Goal: Find specific page/section: Find specific page/section

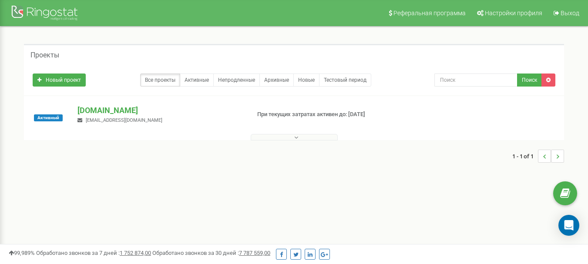
click at [305, 137] on button at bounding box center [294, 137] width 87 height 7
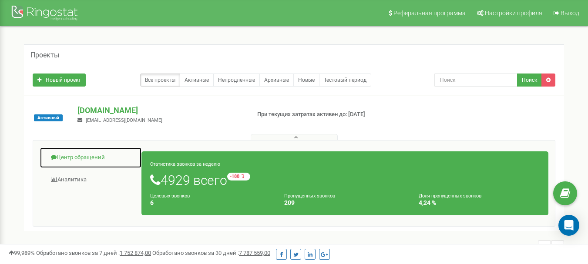
click at [107, 156] on link "Центр обращений" at bounding box center [91, 157] width 102 height 21
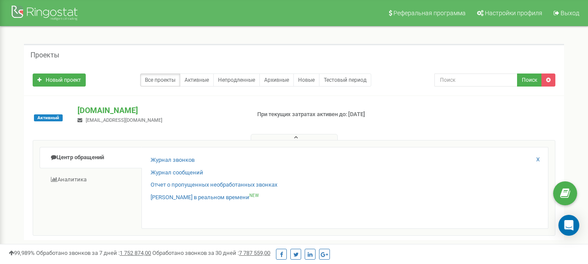
click at [199, 158] on div "Журнал звонков" at bounding box center [345, 162] width 389 height 13
click at [191, 160] on link "Журнал звонков" at bounding box center [173, 160] width 44 height 8
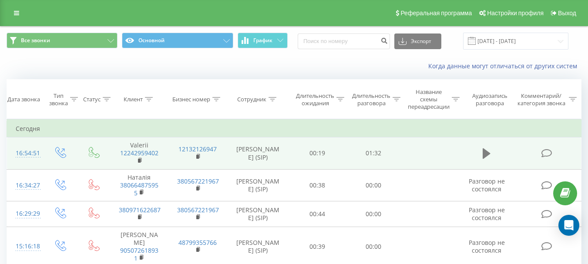
click at [481, 149] on button at bounding box center [486, 153] width 13 height 13
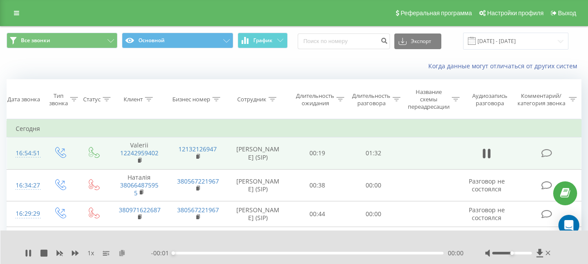
click at [124, 252] on icon at bounding box center [121, 253] width 7 height 6
